Goal: Information Seeking & Learning: Learn about a topic

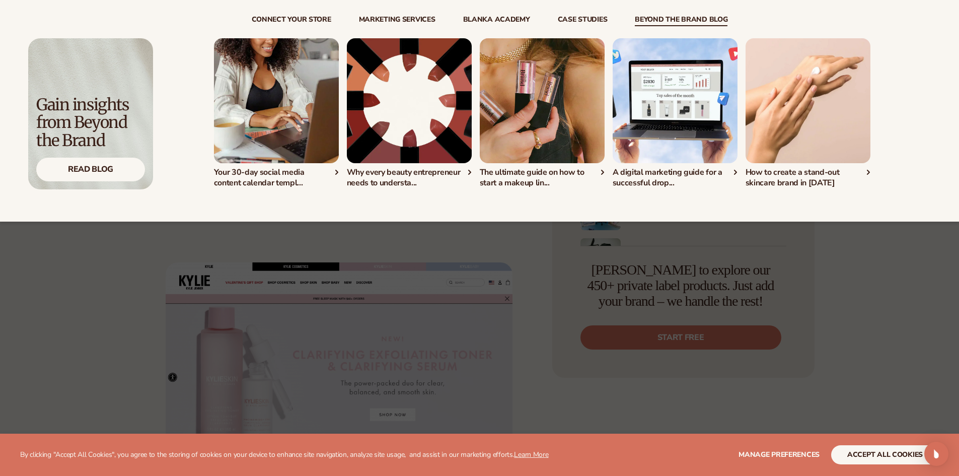
scroll to position [503, 0]
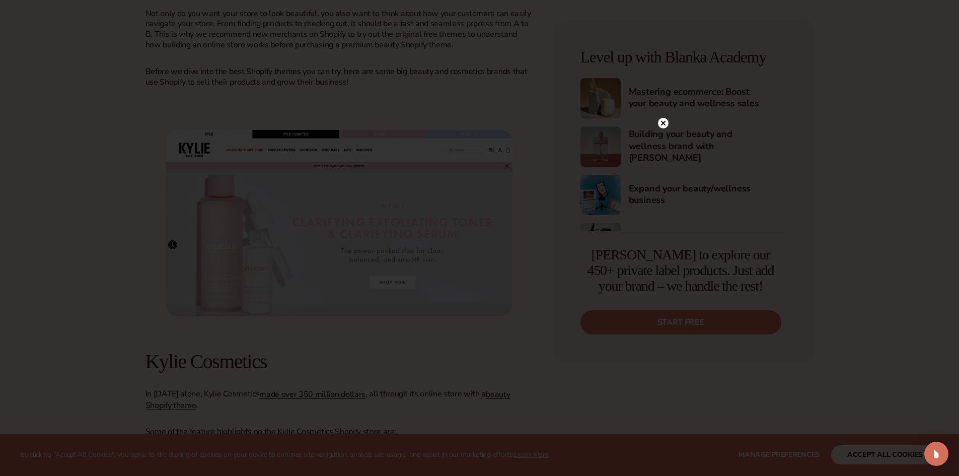
click at [660, 118] on icon at bounding box center [663, 123] width 11 height 11
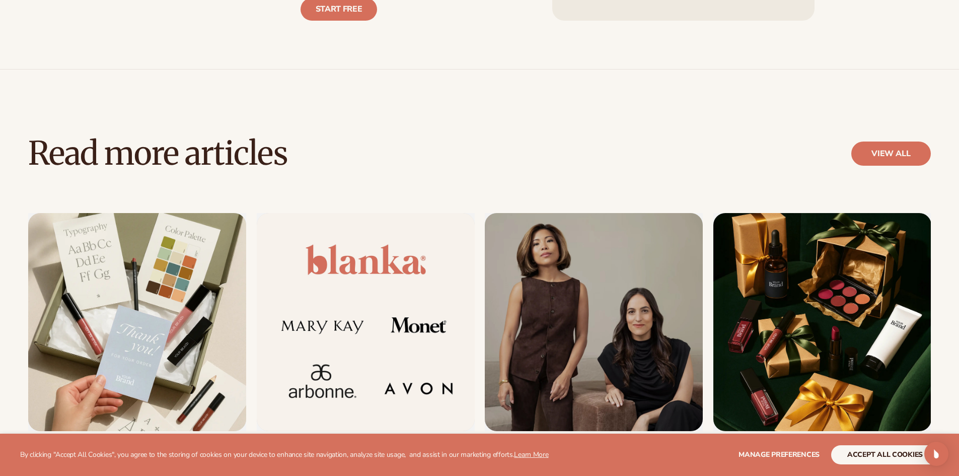
scroll to position [5839, 0]
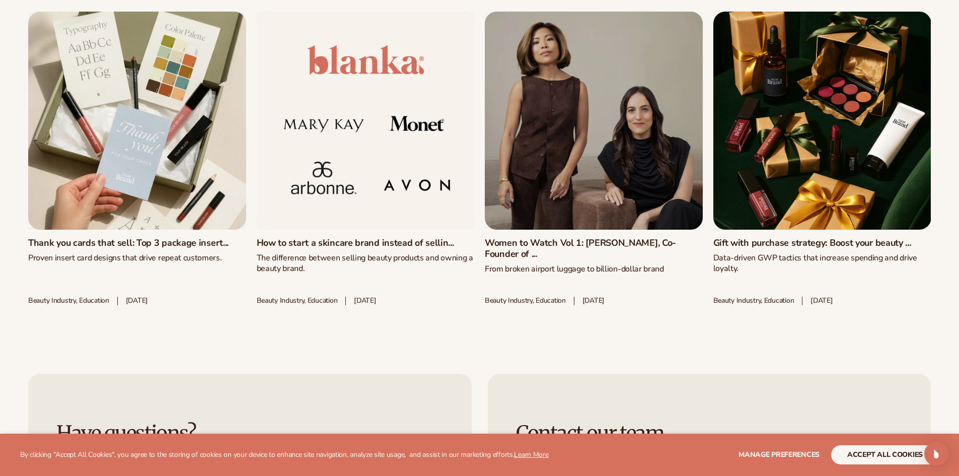
click at [828, 238] on link "Gift with purchase strategy: Boost your beauty ..." at bounding box center [822, 243] width 218 height 11
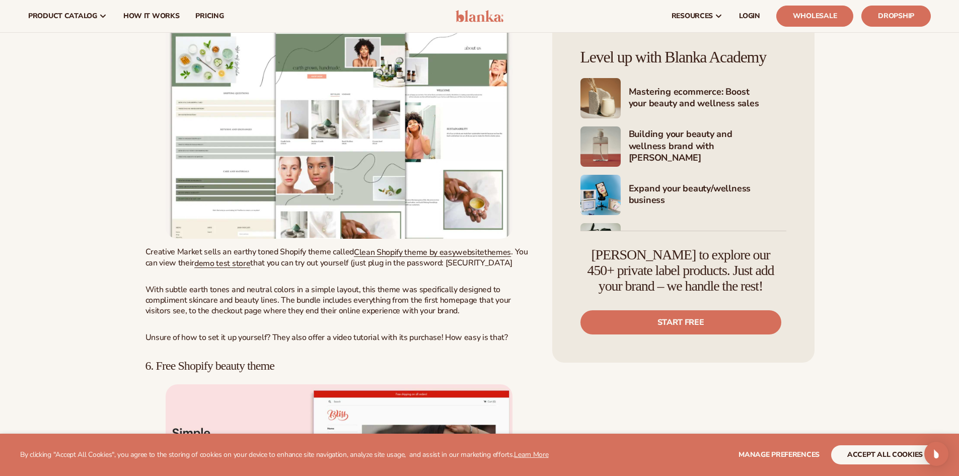
scroll to position [4681, 0]
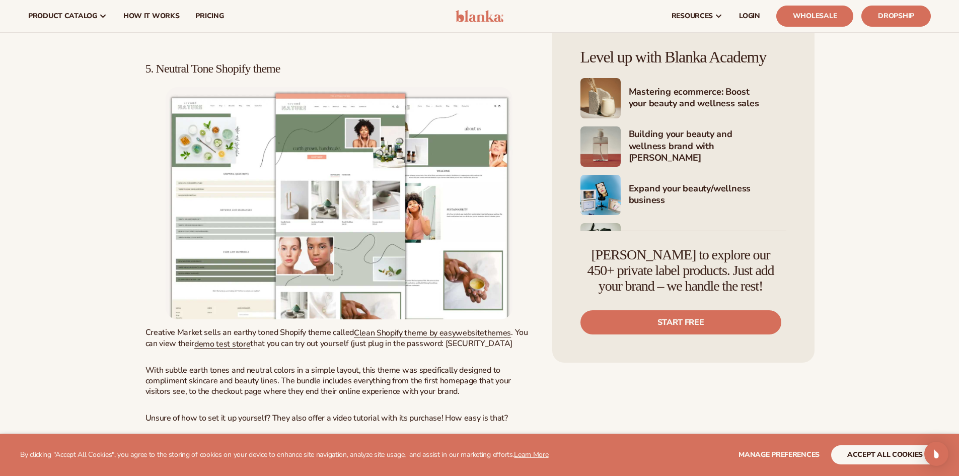
click at [356, 120] on img at bounding box center [339, 203] width 347 height 232
